Goal: Task Accomplishment & Management: Complete application form

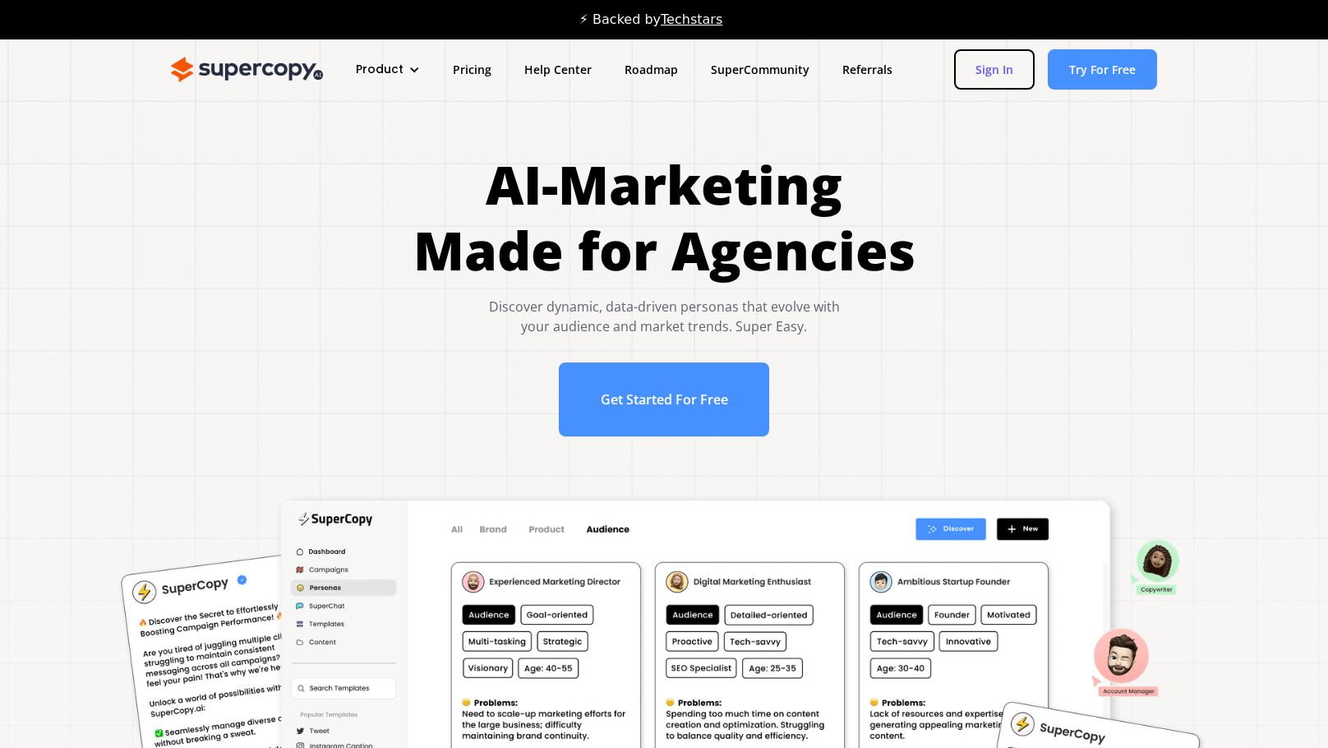
click at [1000, 65] on link "Sign In" at bounding box center [994, 69] width 81 height 40
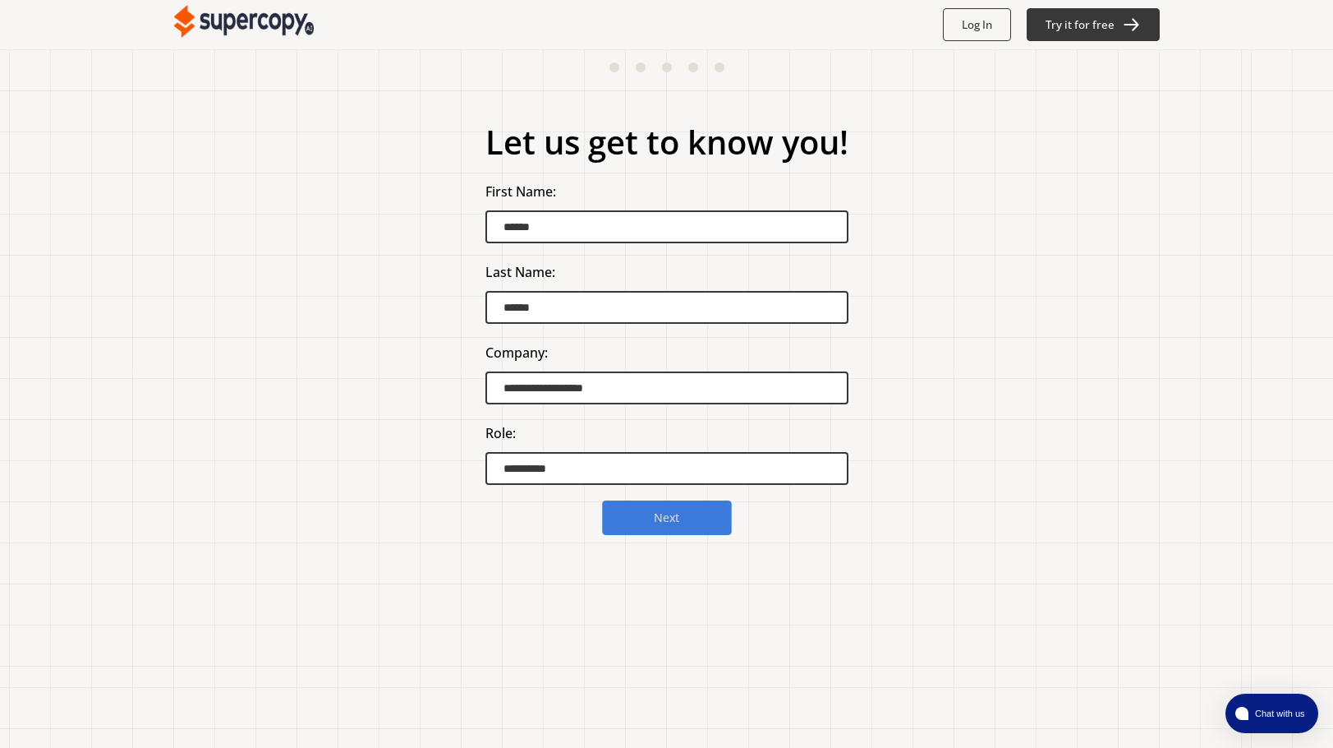
click at [700, 517] on button "Next" at bounding box center [667, 517] width 130 height 35
